Goal: Book appointment/travel/reservation

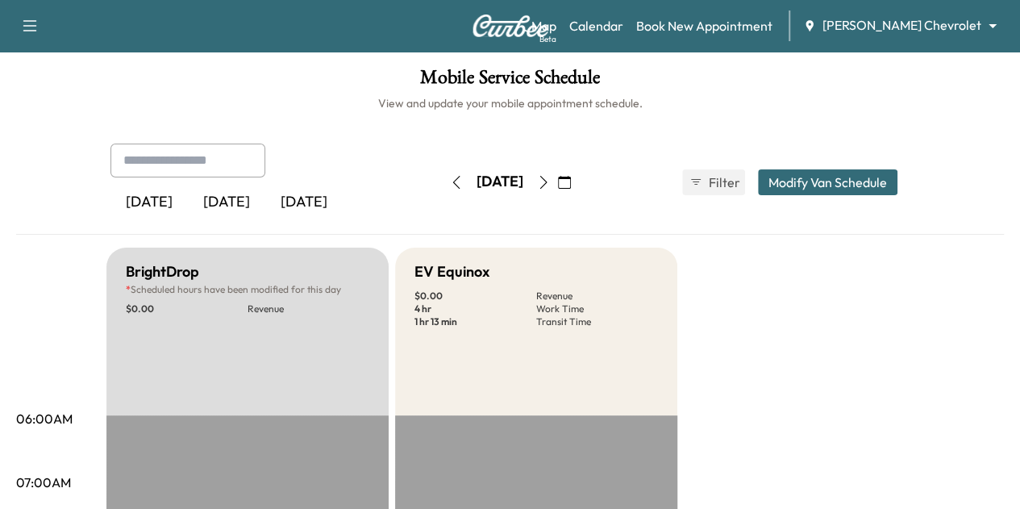
click at [571, 181] on icon "button" at bounding box center [564, 182] width 13 height 13
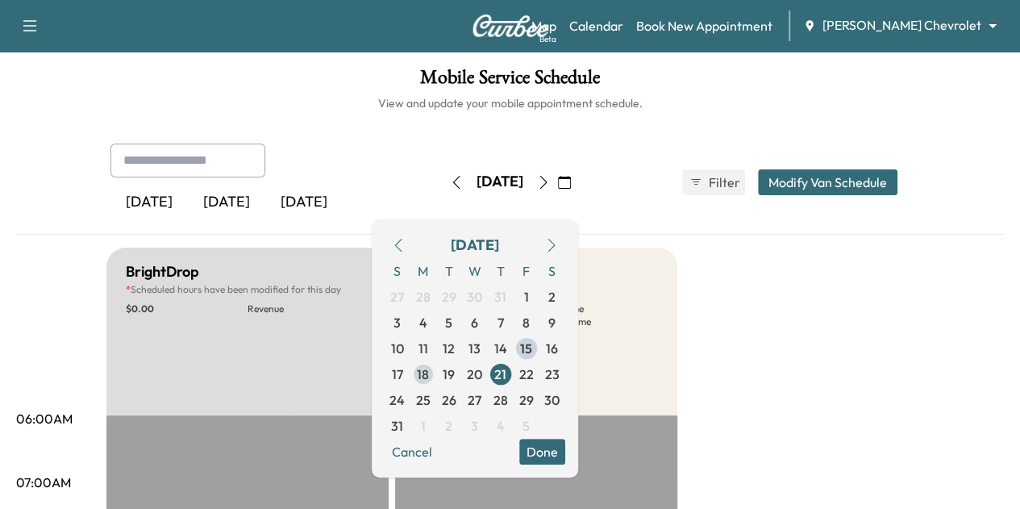
click at [429, 375] on span "18" at bounding box center [423, 373] width 12 height 19
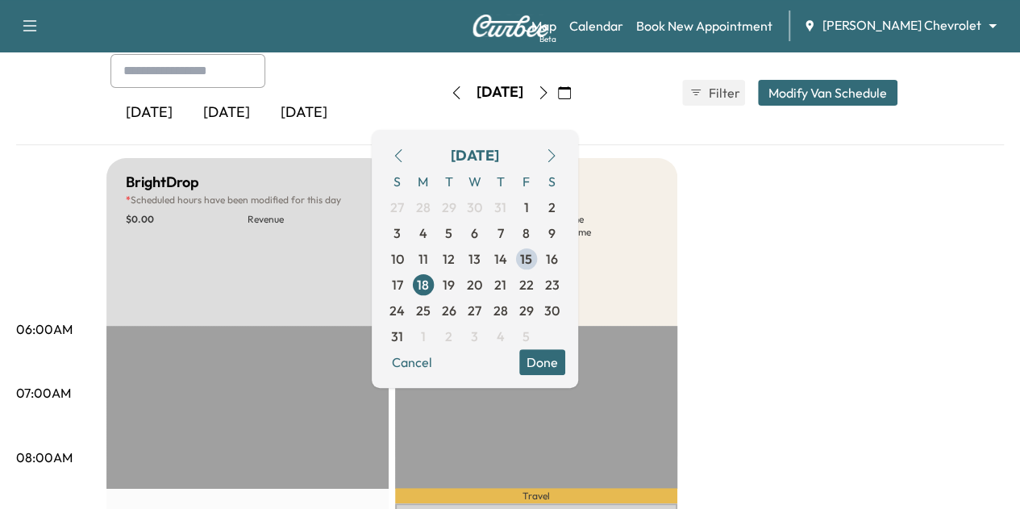
scroll to position [89, 0]
click at [532, 259] on span "15" at bounding box center [526, 259] width 12 height 19
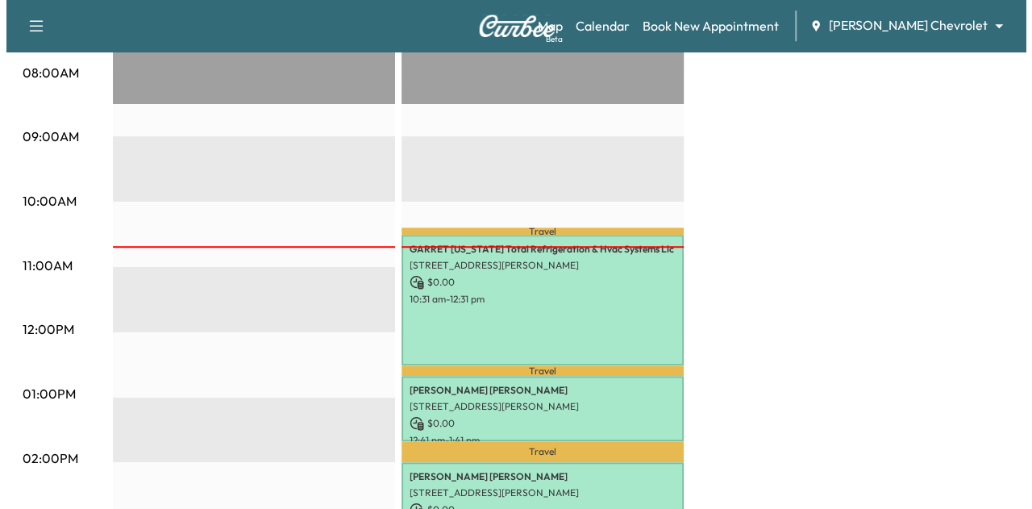
scroll to position [522, 0]
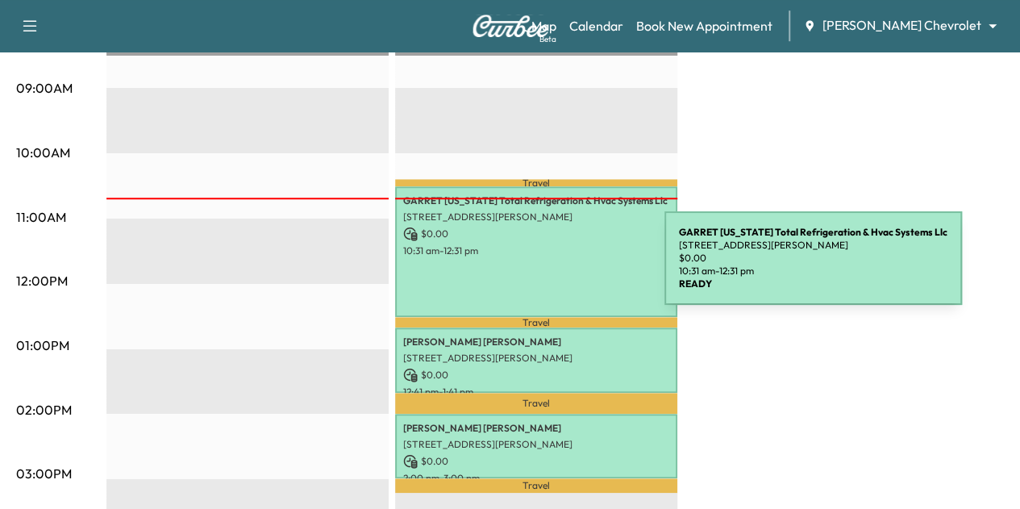
click at [543, 268] on div "GARRET [US_STATE] Total Refrigeration & Hvac Systems Llc [STREET_ADDRESS][PERSO…" at bounding box center [536, 251] width 282 height 131
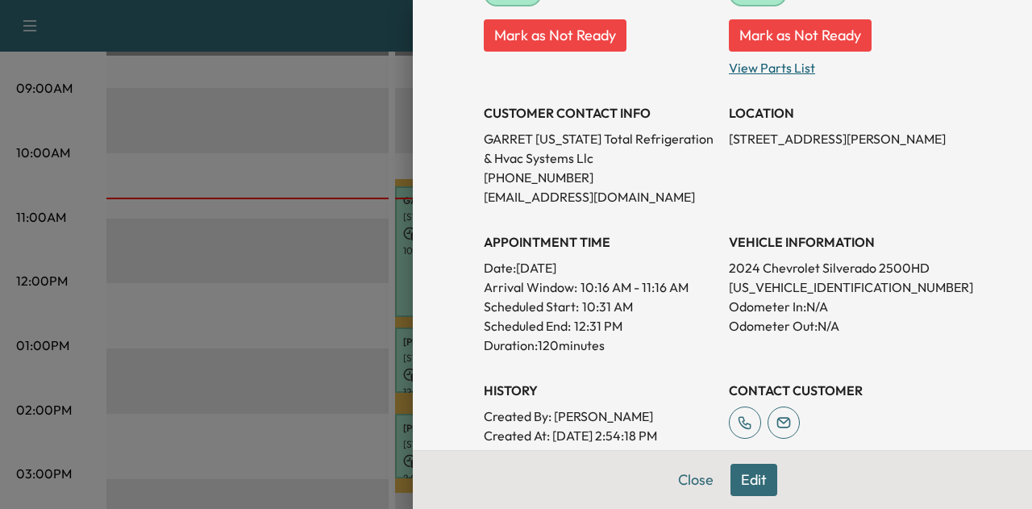
scroll to position [270, 0]
